Goal: Task Accomplishment & Management: Manage account settings

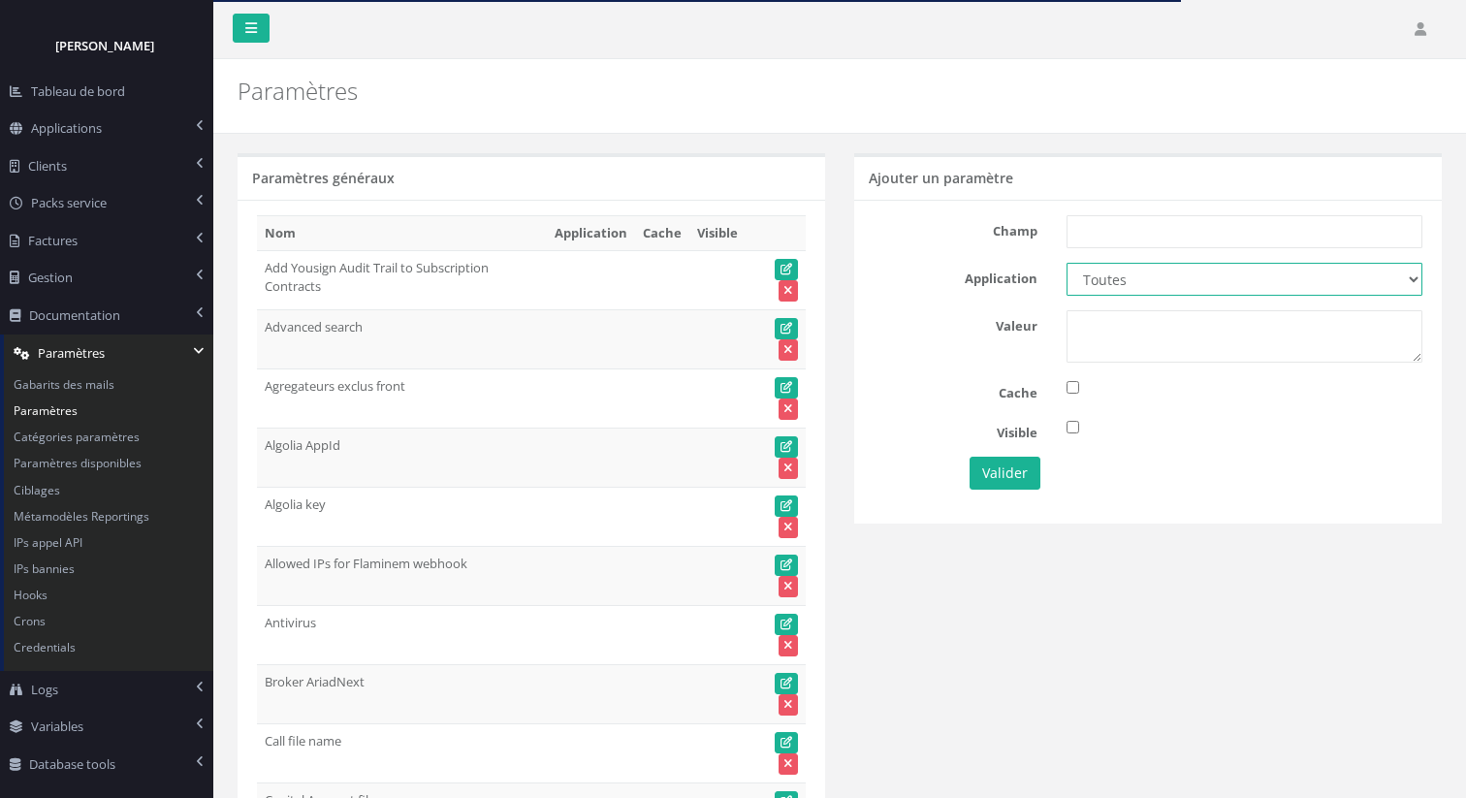
click at [1150, 275] on select "Toutes Aloe Private Equity Alpin Capital API Access to My DB API demo Astorg As…" at bounding box center [1244, 279] width 356 height 33
select select "47"
click at [1099, 238] on input "text" at bounding box center [1244, 231] width 356 height 33
paste input "Password for investorcontacts"
type input "Password for investorcontacts"
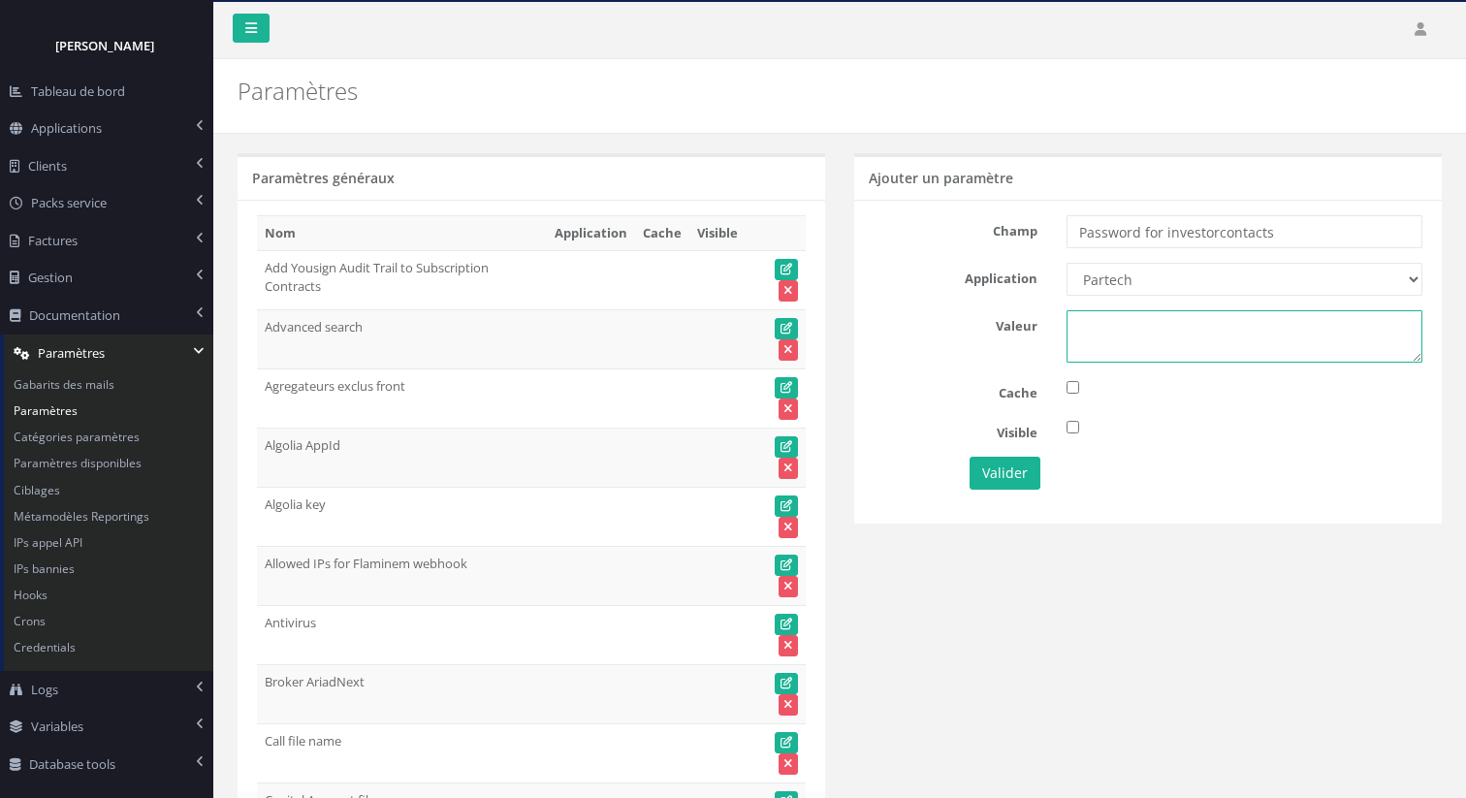
click at [1099, 347] on textarea at bounding box center [1244, 336] width 356 height 52
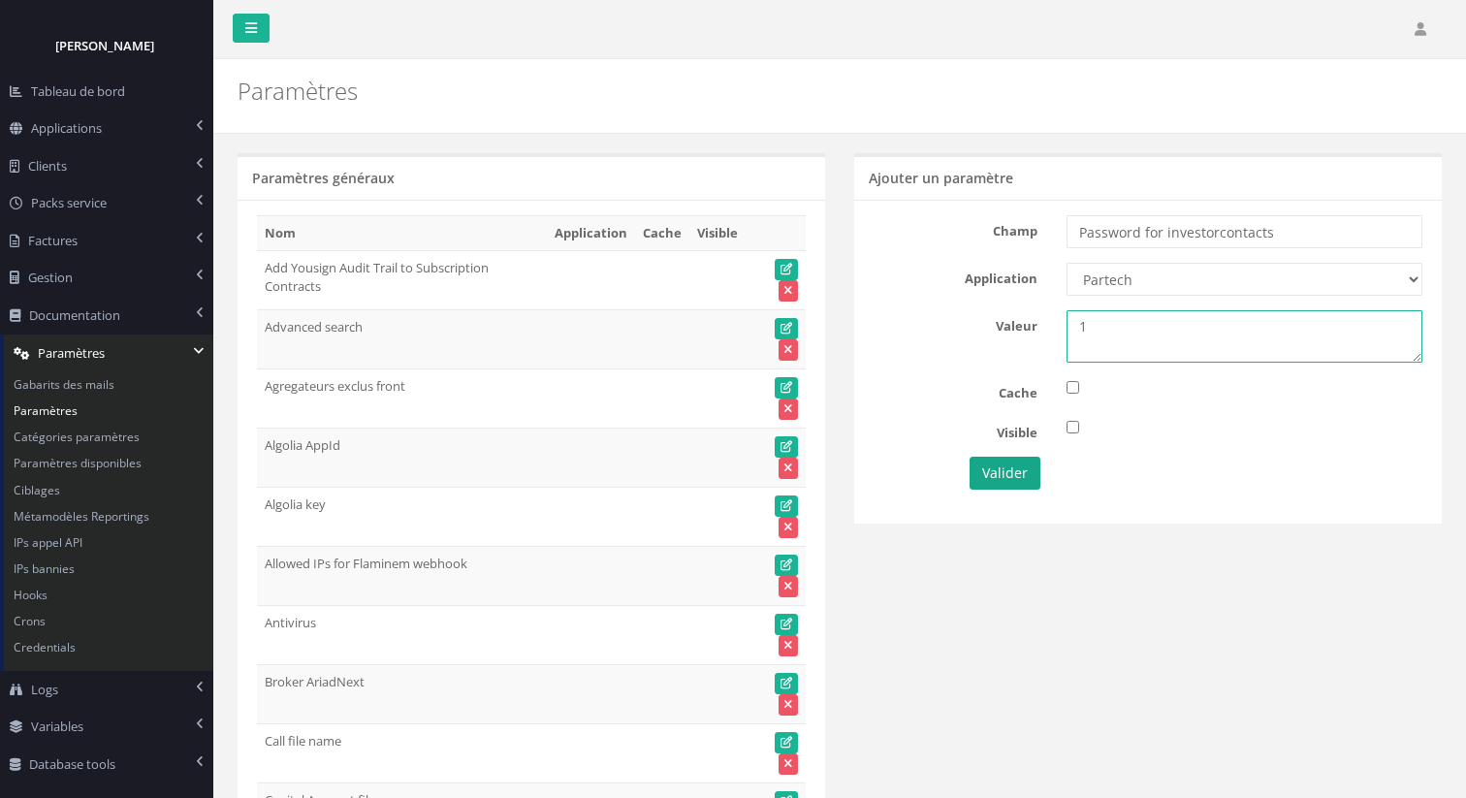
type textarea "1"
click at [1004, 478] on button "Valider" at bounding box center [1004, 473] width 71 height 33
